Goal: Information Seeking & Learning: Learn about a topic

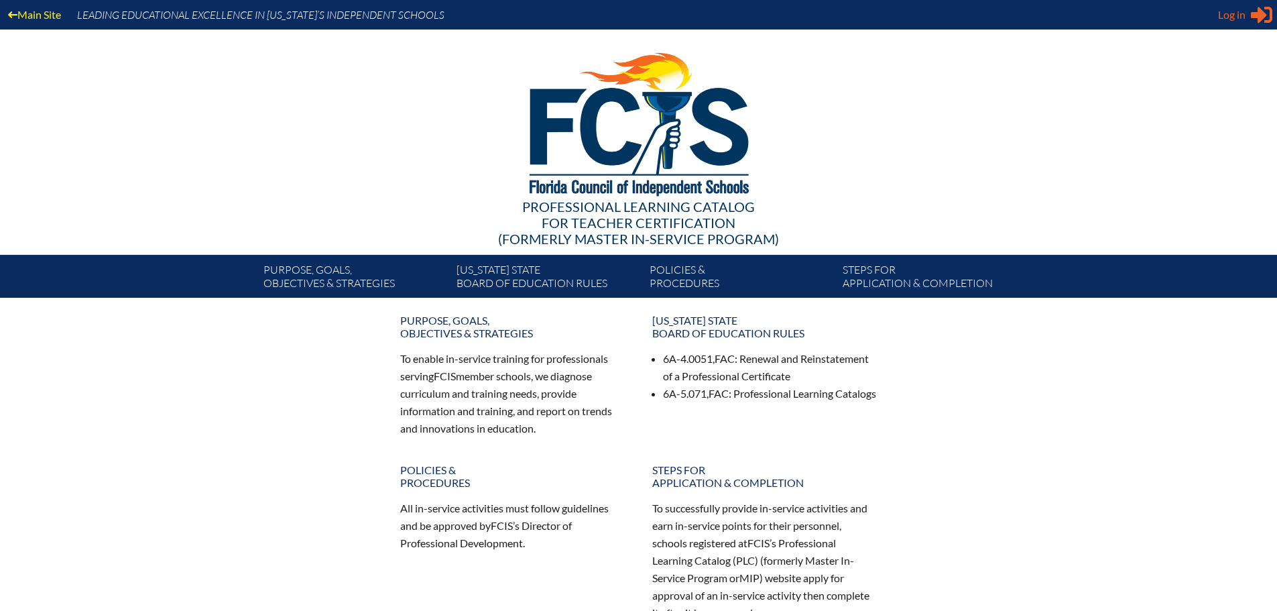
type input "[EMAIL_ADDRESS][DOMAIN_NAME]"
click at [1238, 16] on span "Log in" at bounding box center [1231, 15] width 27 height 16
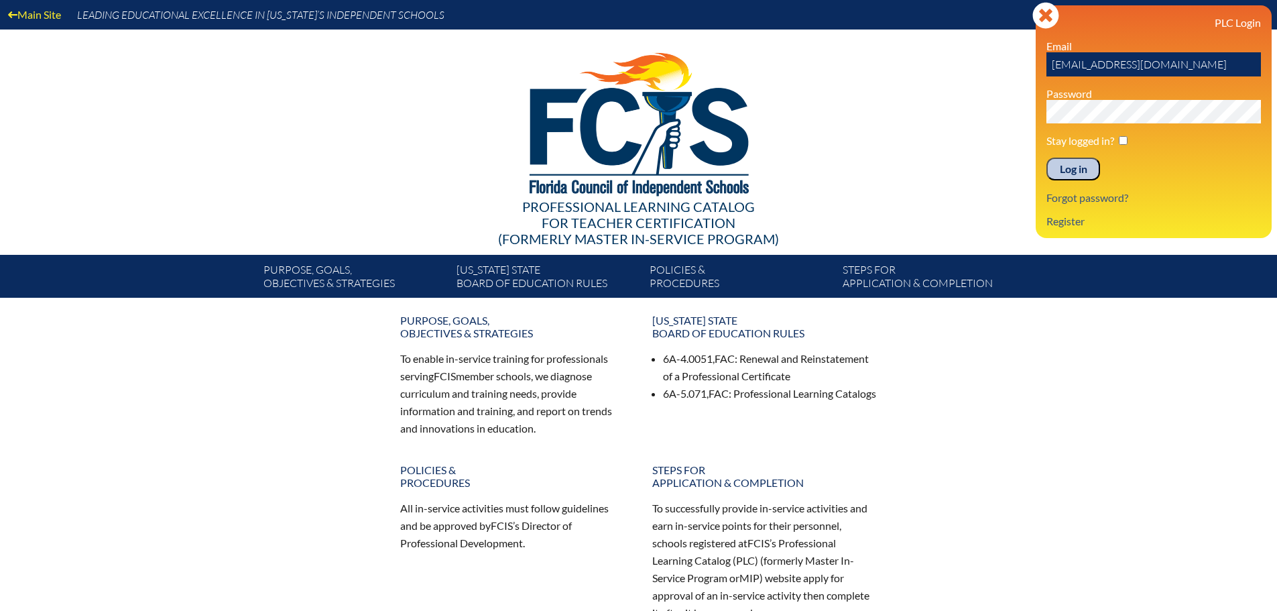
click at [1061, 172] on input "Log in" at bounding box center [1074, 169] width 54 height 23
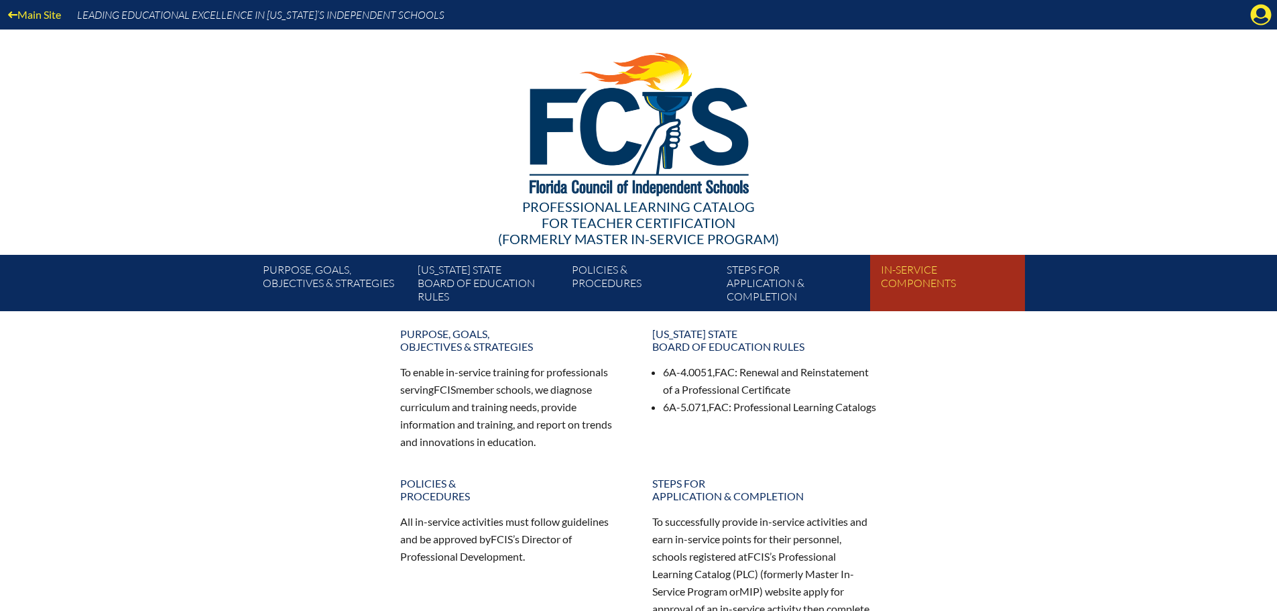
click at [914, 277] on link "In-service components" at bounding box center [953, 285] width 154 height 51
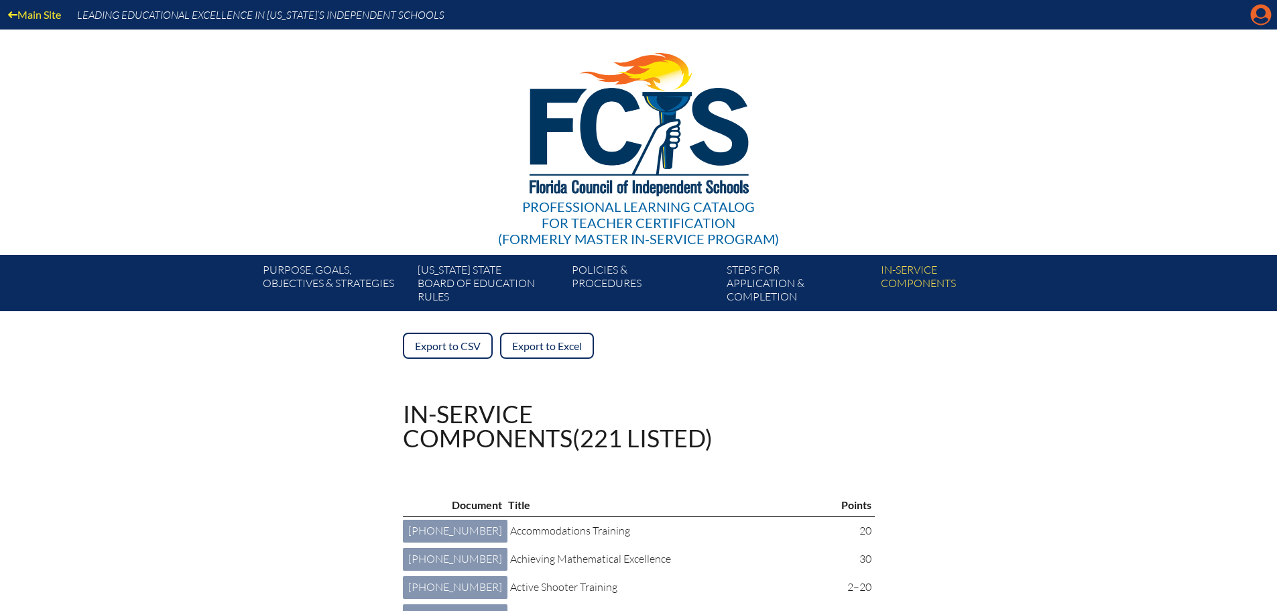
click at [1259, 19] on icon "Manage account" at bounding box center [1260, 14] width 21 height 21
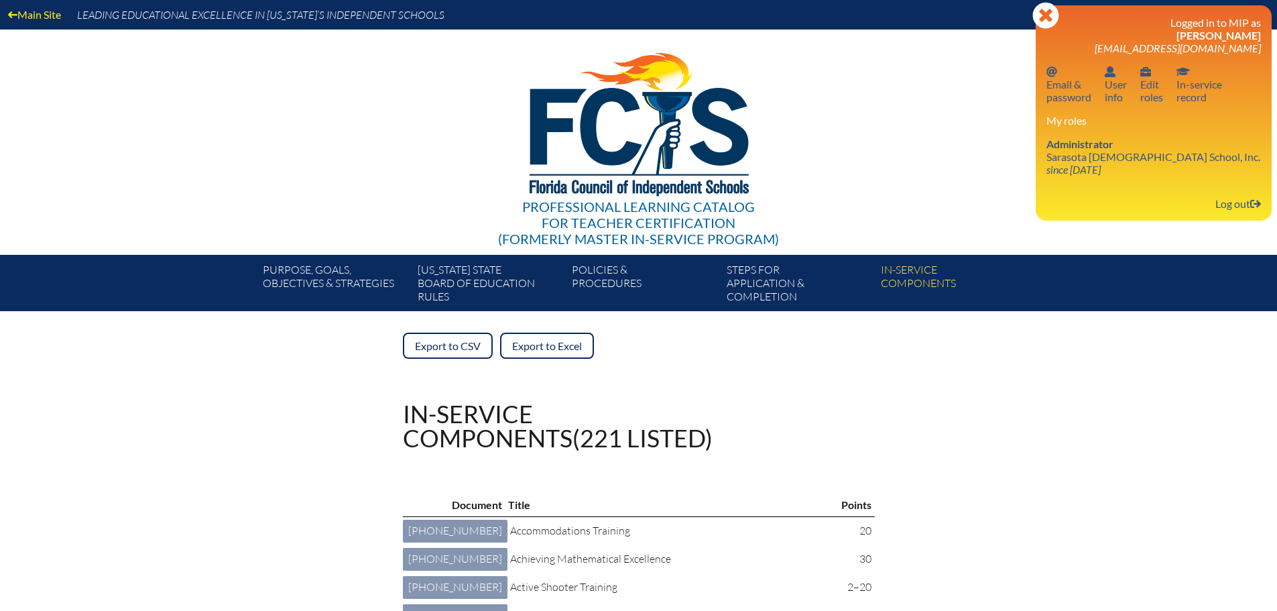
click at [1052, 130] on div "My roles Administrator Sarasota Christian School, Inc. since 2023 Jul 1" at bounding box center [1154, 145] width 215 height 62
click at [966, 132] on div "Professional Learning Catalog for Teacher Certification (formerly Master In-ser…" at bounding box center [638, 141] width 815 height 225
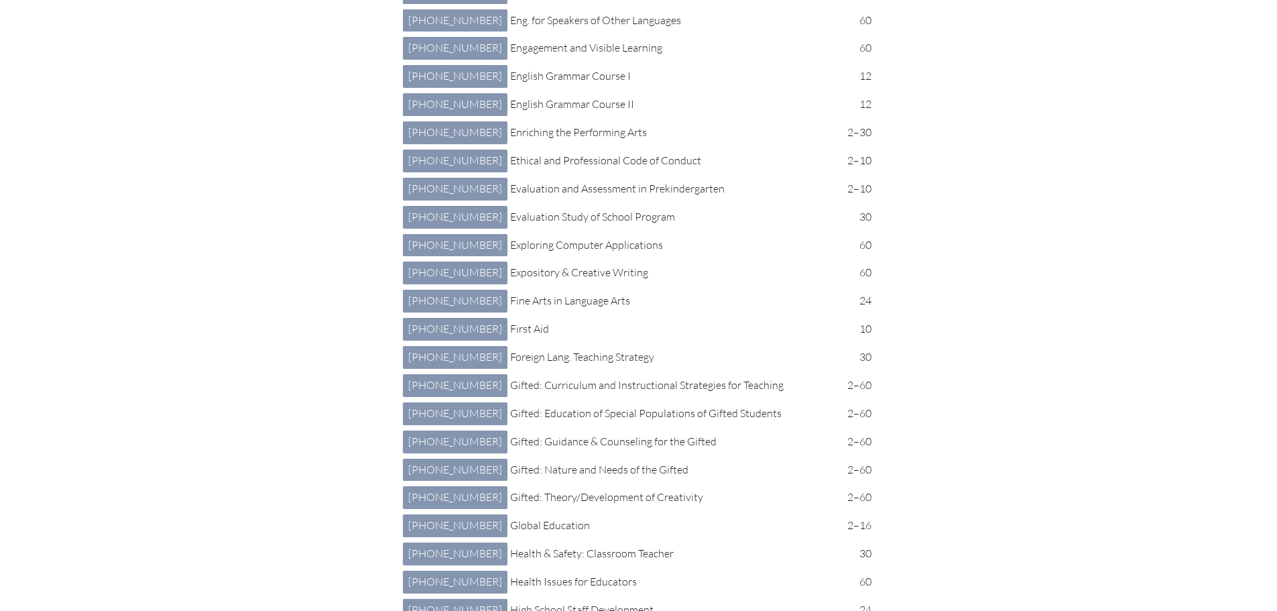
scroll to position [2212, 0]
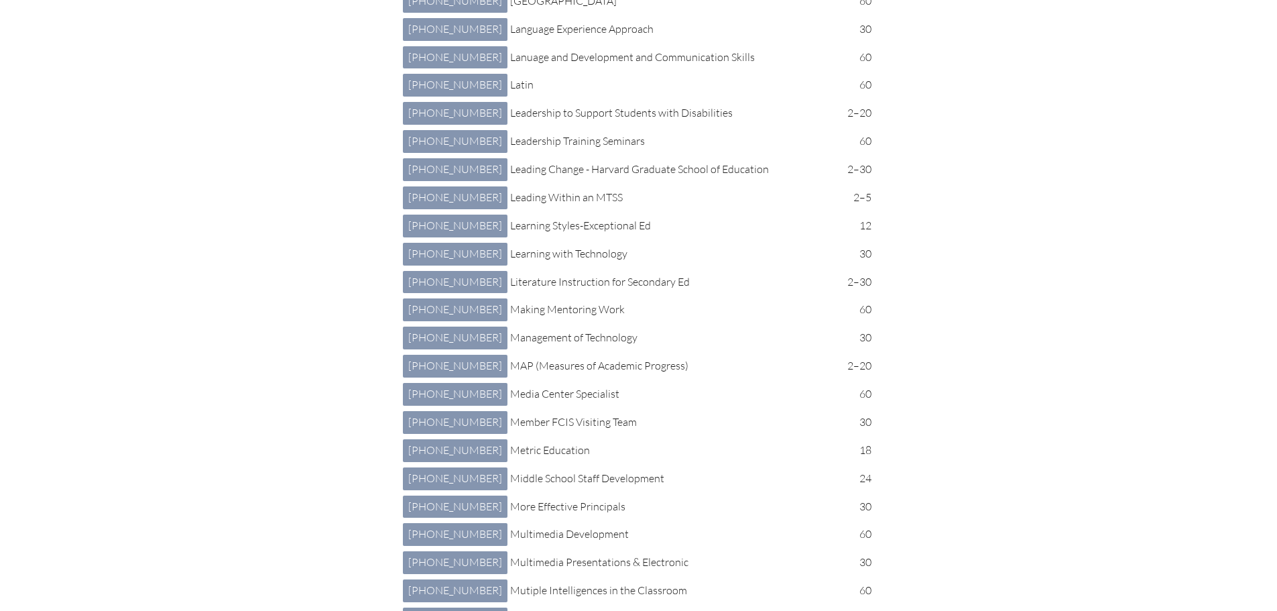
scroll to position [10169, 0]
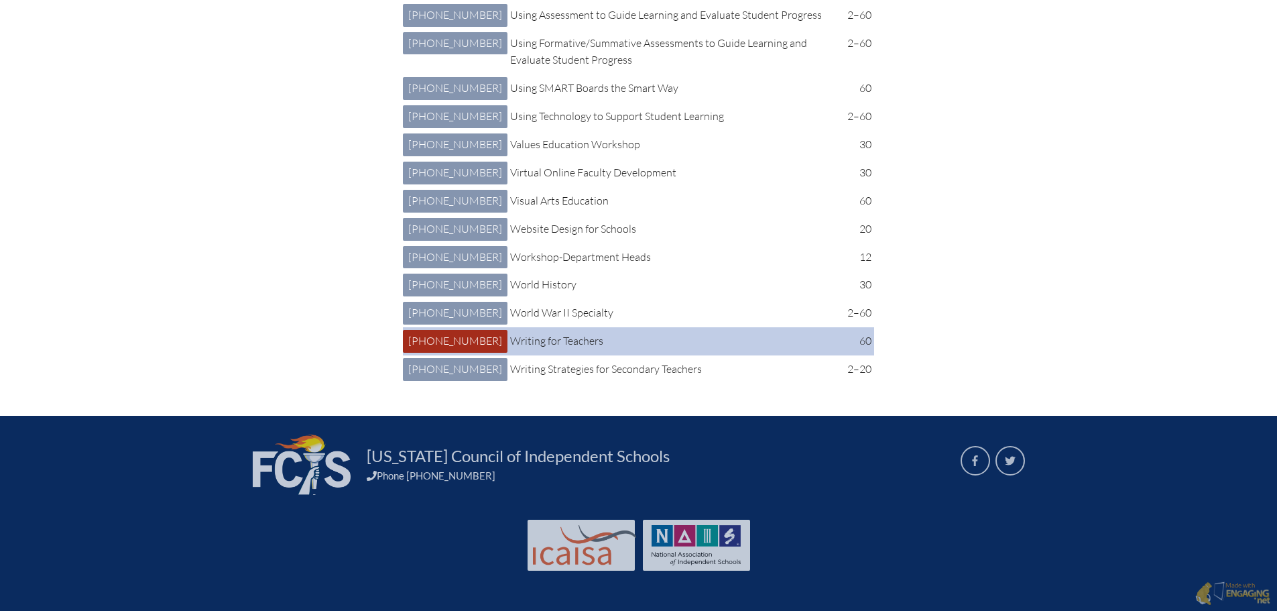
click at [438, 330] on link "2 423 002: Writing for Teachers 2-423-002" at bounding box center [455, 341] width 105 height 23
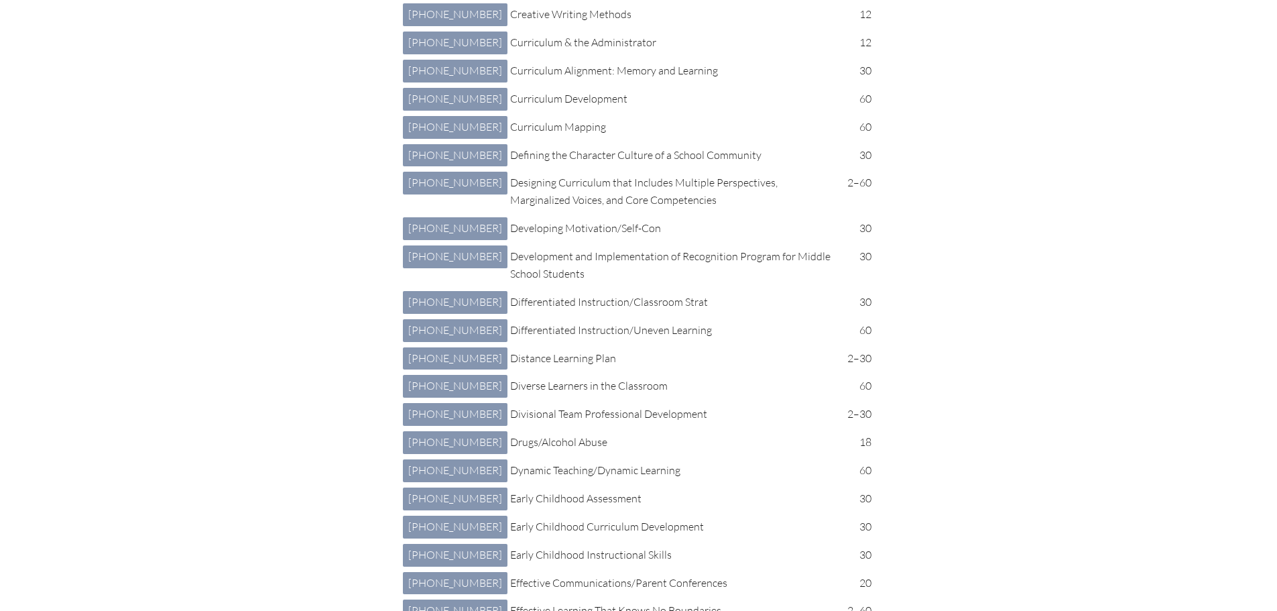
scroll to position [4901, 0]
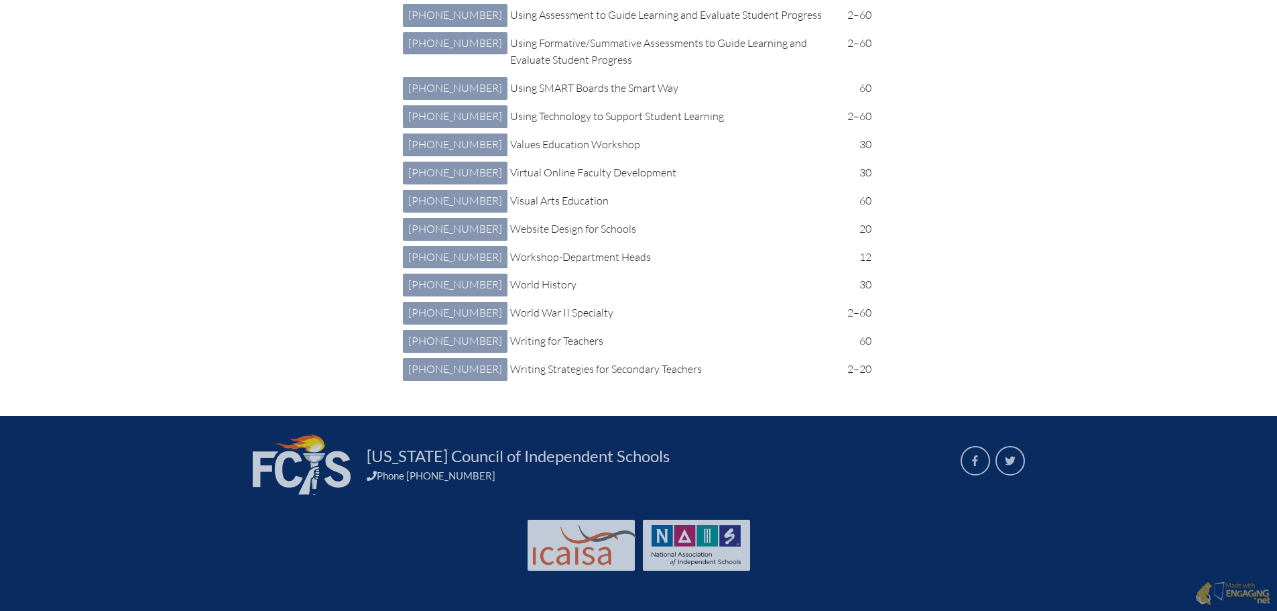
scroll to position [541, 0]
